Goal: Information Seeking & Learning: Learn about a topic

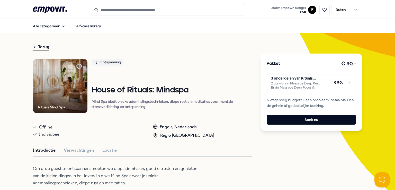
click at [347, 81] on html ".empowr-logo_svg__cls-1{fill:#03032f} Jouw Empowr budget € 50 F Dutch Alle cate…" at bounding box center [197, 95] width 395 height 190
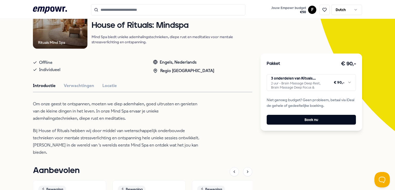
scroll to position [77, 0]
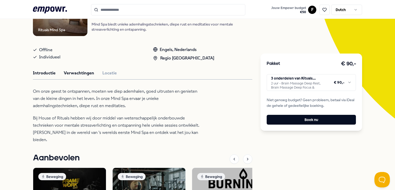
click at [78, 74] on button "Verwachtingen" at bounding box center [79, 73] width 30 height 7
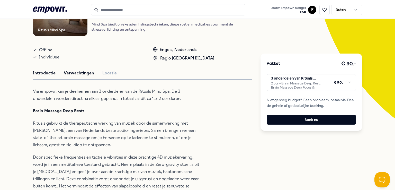
click at [36, 74] on button "Introductie" at bounding box center [44, 73] width 23 height 7
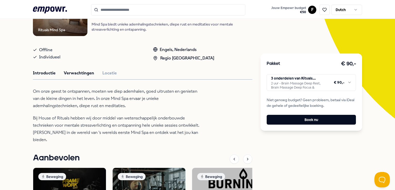
click at [69, 72] on button "Verwachtingen" at bounding box center [79, 73] width 30 height 7
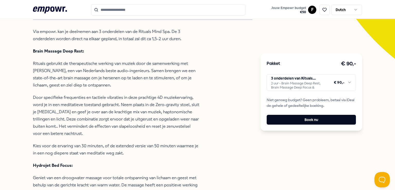
scroll to position [129, 0]
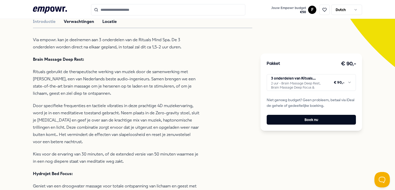
click at [105, 24] on button "Locatie" at bounding box center [109, 21] width 14 height 7
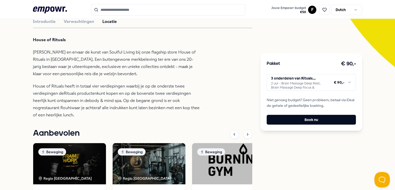
scroll to position [103, 0]
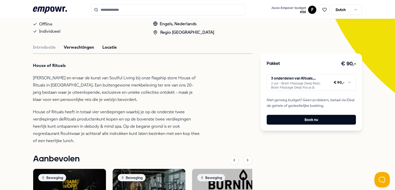
click at [79, 49] on button "Verwachtingen" at bounding box center [79, 47] width 30 height 7
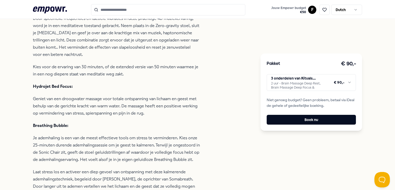
scroll to position [232, 0]
